Goal: Task Accomplishment & Management: Manage account settings

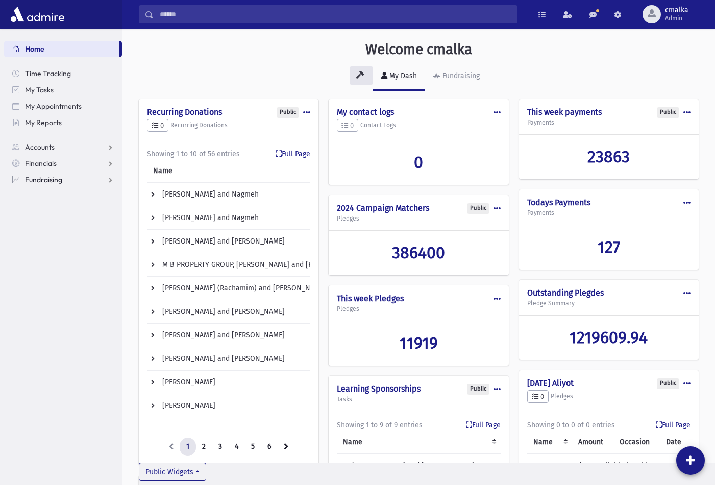
click at [51, 180] on span "Fundraising" at bounding box center [43, 179] width 37 height 9
click at [59, 245] on link "Events" at bounding box center [63, 245] width 118 height 16
click at [44, 246] on span "Events" at bounding box center [41, 244] width 21 height 9
click at [44, 245] on span "Events" at bounding box center [41, 244] width 21 height 9
click at [46, 262] on span "Ads" at bounding box center [45, 261] width 12 height 9
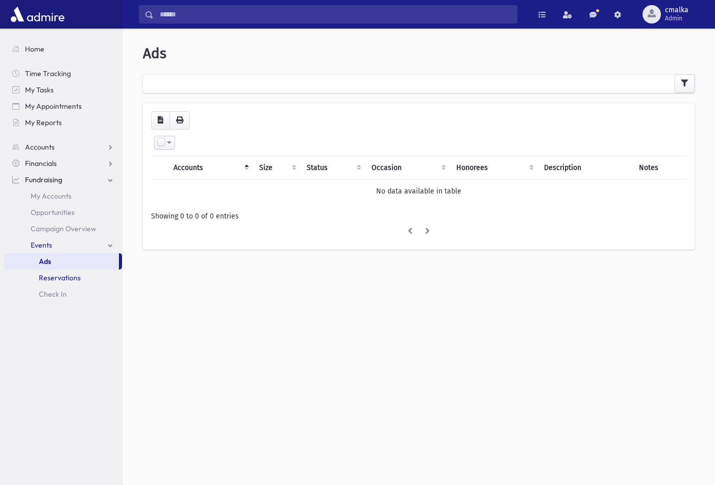
click at [50, 276] on span "Reservations" at bounding box center [60, 277] width 42 height 9
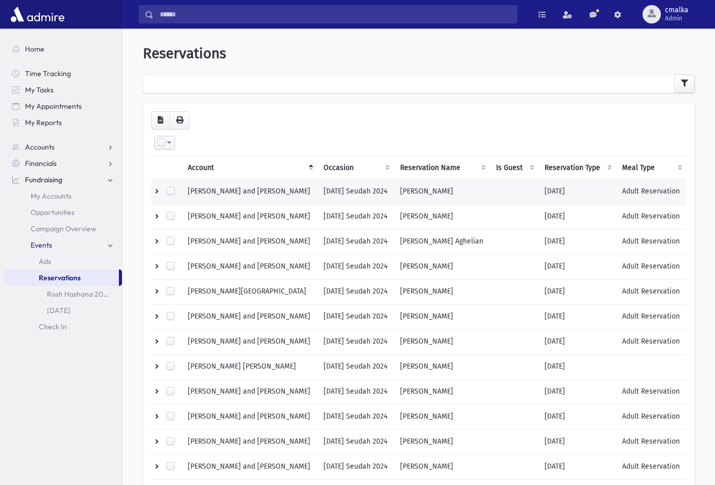
click at [244, 190] on td "[PERSON_NAME] and [PERSON_NAME]" at bounding box center [250, 191] width 136 height 25
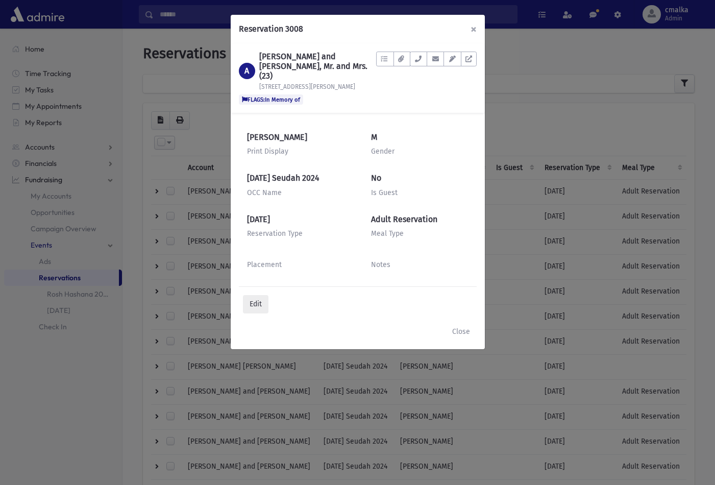
click at [470, 28] on span "×" at bounding box center [473, 29] width 6 height 14
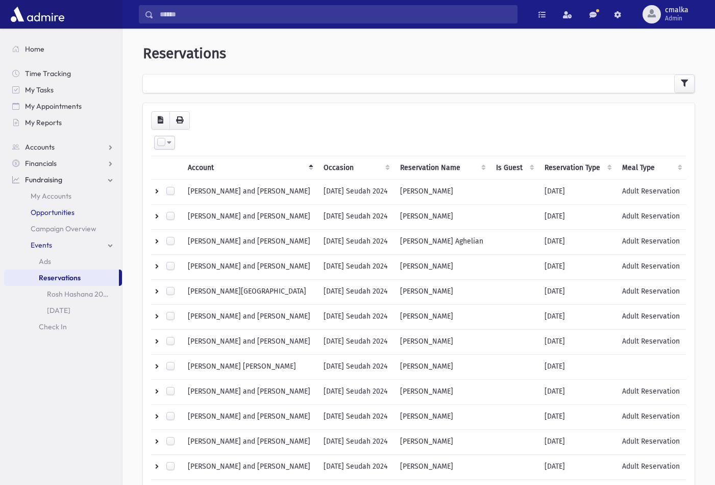
click at [57, 210] on span "Opportunities" at bounding box center [53, 212] width 44 height 9
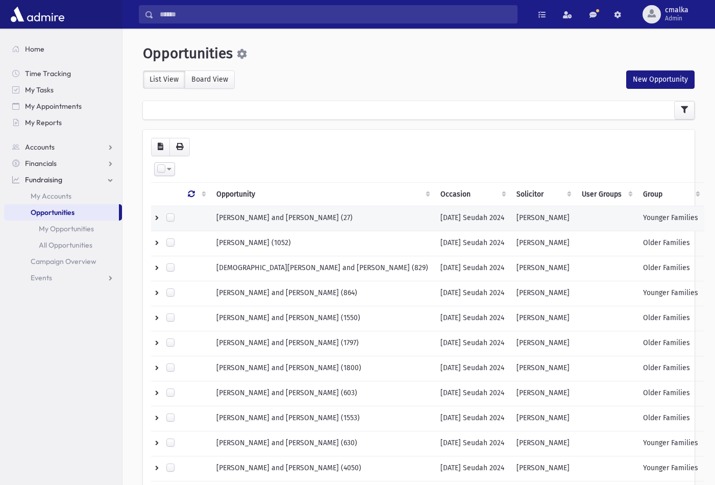
click at [348, 216] on td "AGHALAR, Jahan and Maryam (27)" at bounding box center [322, 218] width 224 height 25
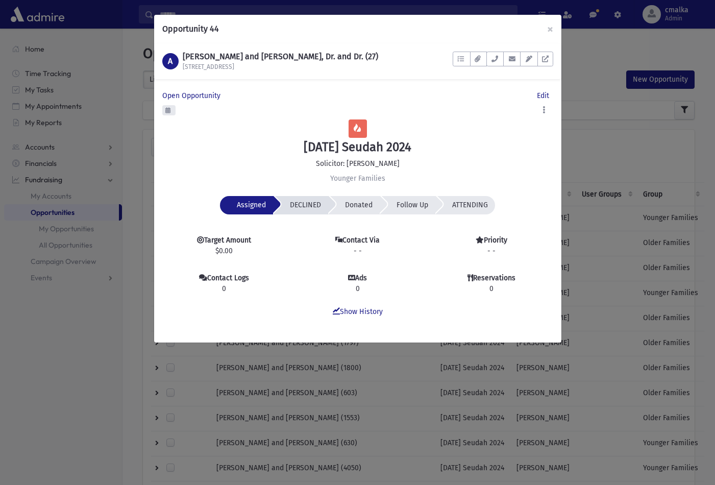
click at [266, 202] on span "DECLINED" at bounding box center [251, 204] width 29 height 9
click at [266, 206] on span "Donated" at bounding box center [251, 204] width 29 height 9
click at [266, 206] on span "Follow Up" at bounding box center [251, 204] width 29 height 9
click at [266, 207] on span "ATTENDING" at bounding box center [251, 204] width 29 height 9
click at [246, 207] on span "Assigned" at bounding box center [251, 204] width 29 height 9
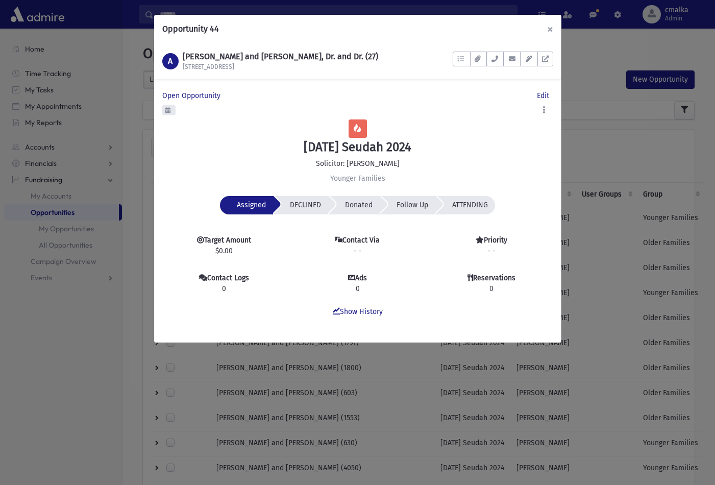
click at [549, 32] on button "×" at bounding box center [550, 29] width 22 height 29
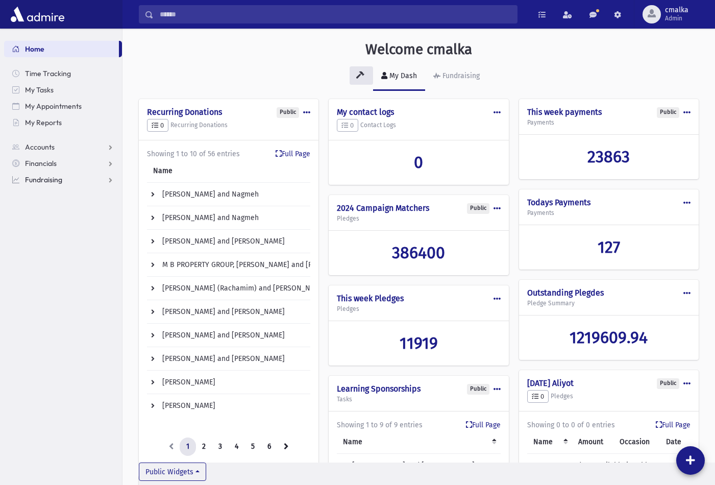
click at [55, 176] on span "Fundraising" at bounding box center [43, 179] width 37 height 9
click at [58, 212] on span "Opportunities" at bounding box center [53, 212] width 44 height 9
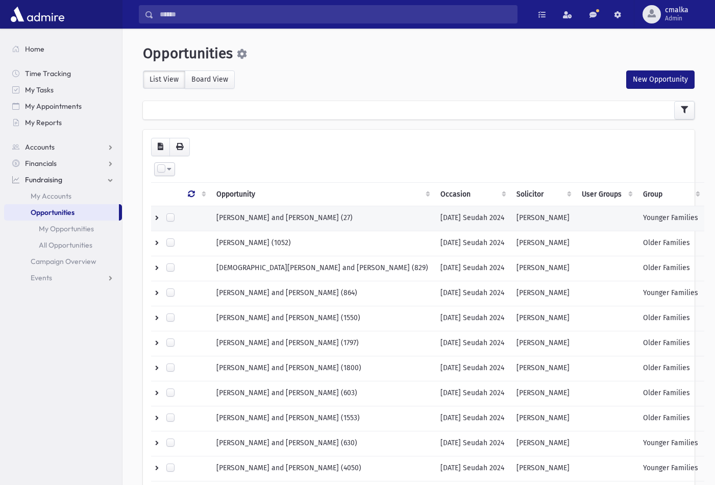
click at [310, 217] on span "[PERSON_NAME] and [PERSON_NAME] (27)" at bounding box center [284, 217] width 136 height 9
